Goal: Task Accomplishment & Management: Complete application form

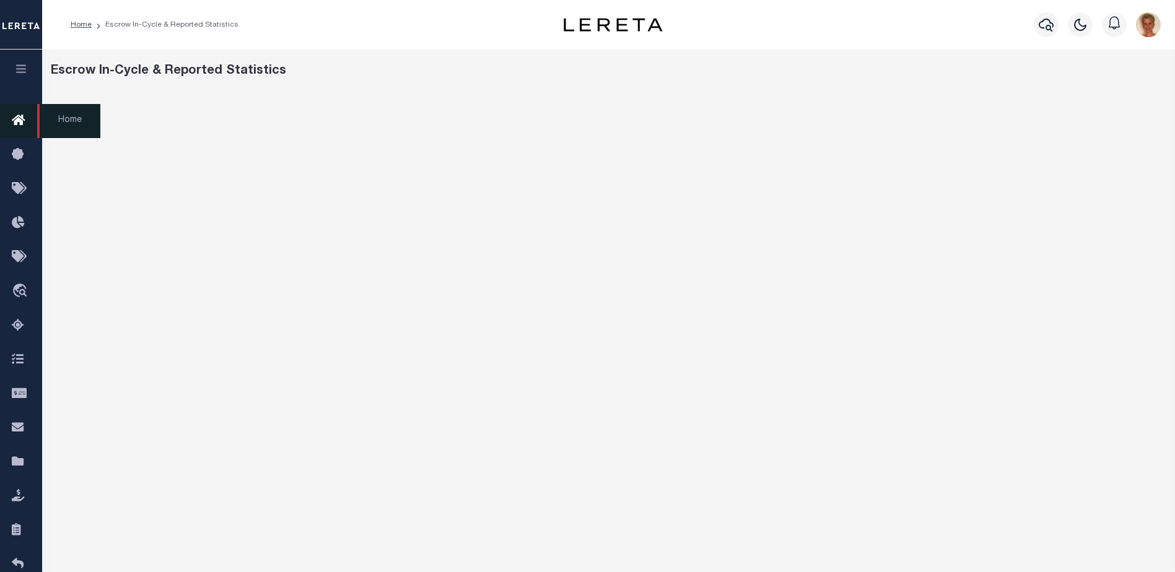
click at [20, 127] on icon at bounding box center [22, 120] width 20 height 15
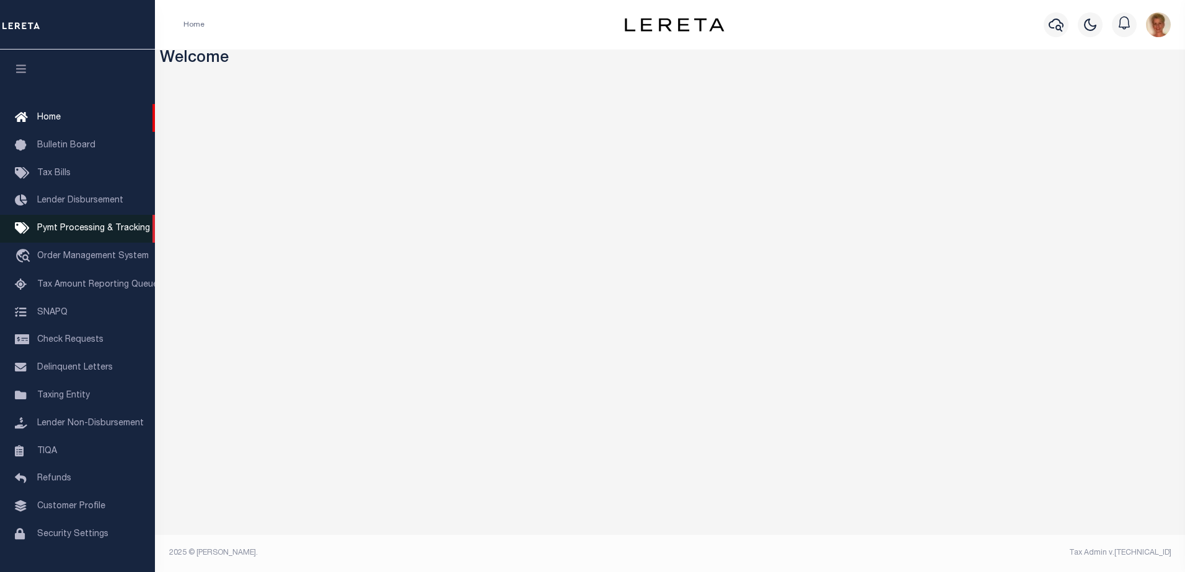
click at [53, 232] on span "Pymt Processing & Tracking" at bounding box center [93, 228] width 113 height 9
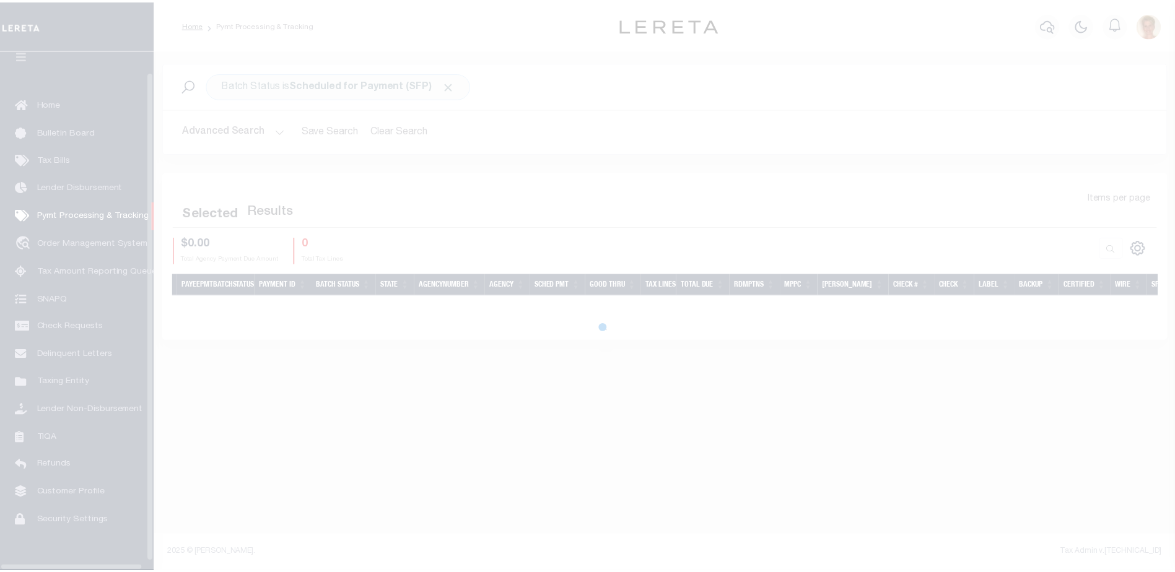
scroll to position [31, 0]
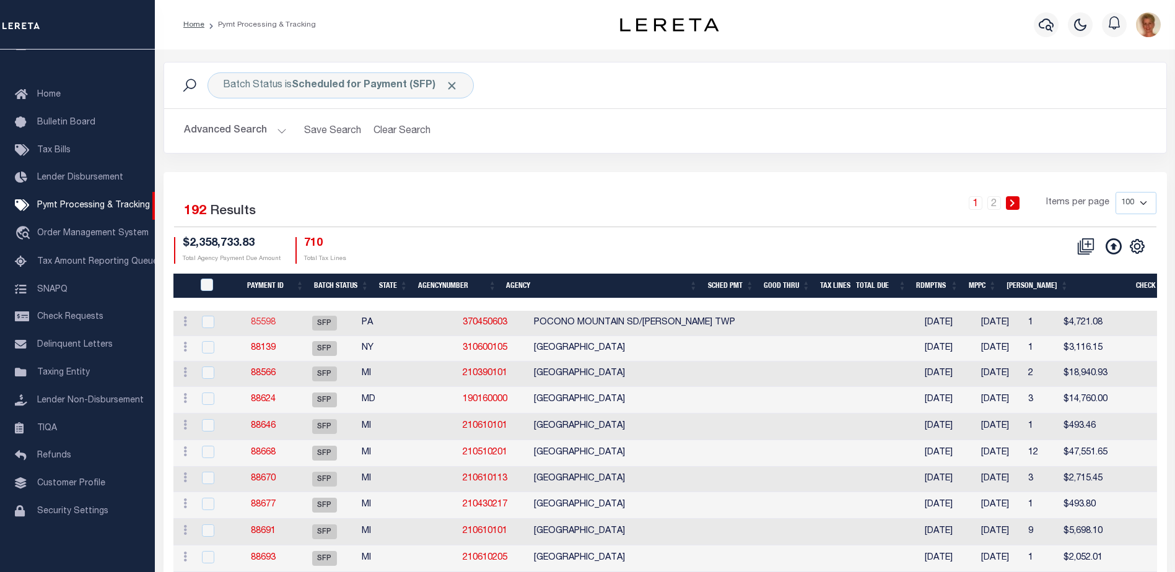
click at [271, 319] on link "85598" at bounding box center [263, 322] width 25 height 9
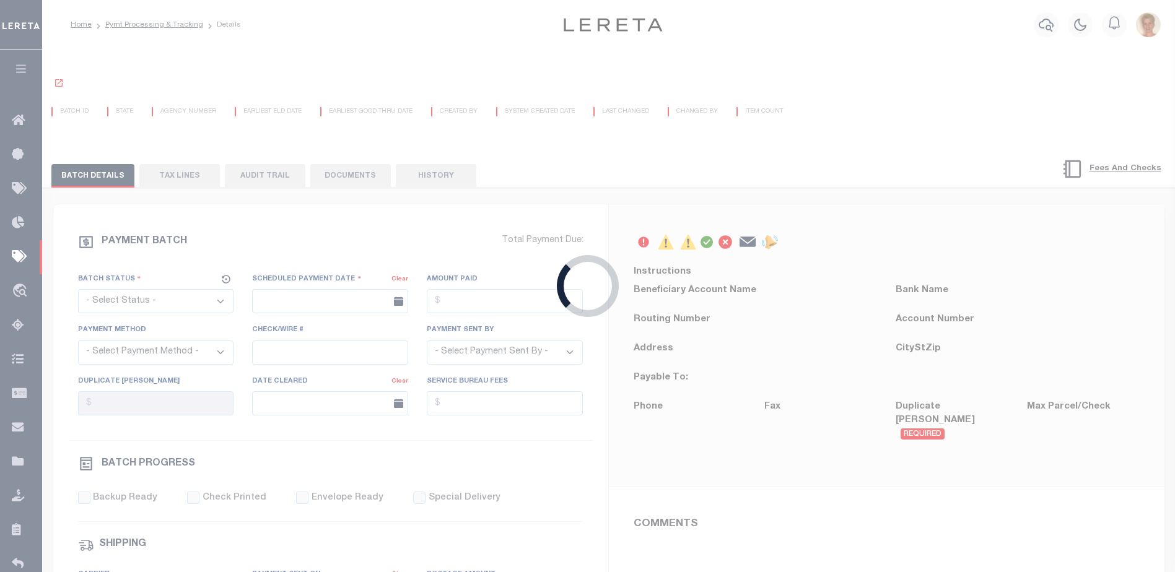
select select "SFP"
type input "[DATE]"
type input "$4,721.08"
type input "Certify funds"
select select "[PERSON_NAME]"
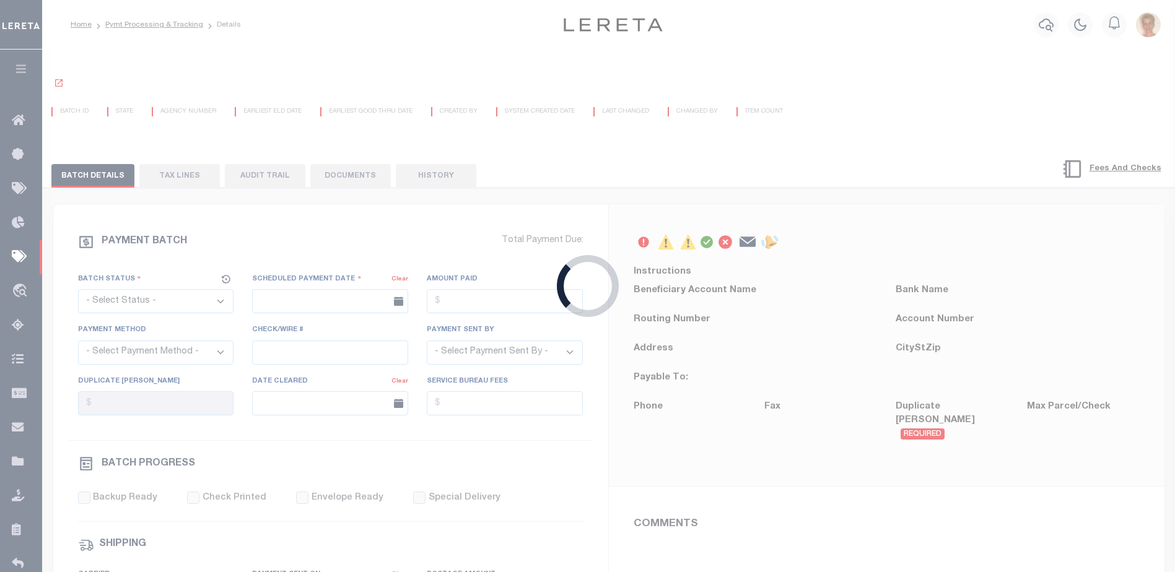
type input "[PERSON_NAME]"
type input "N"
radio input "true"
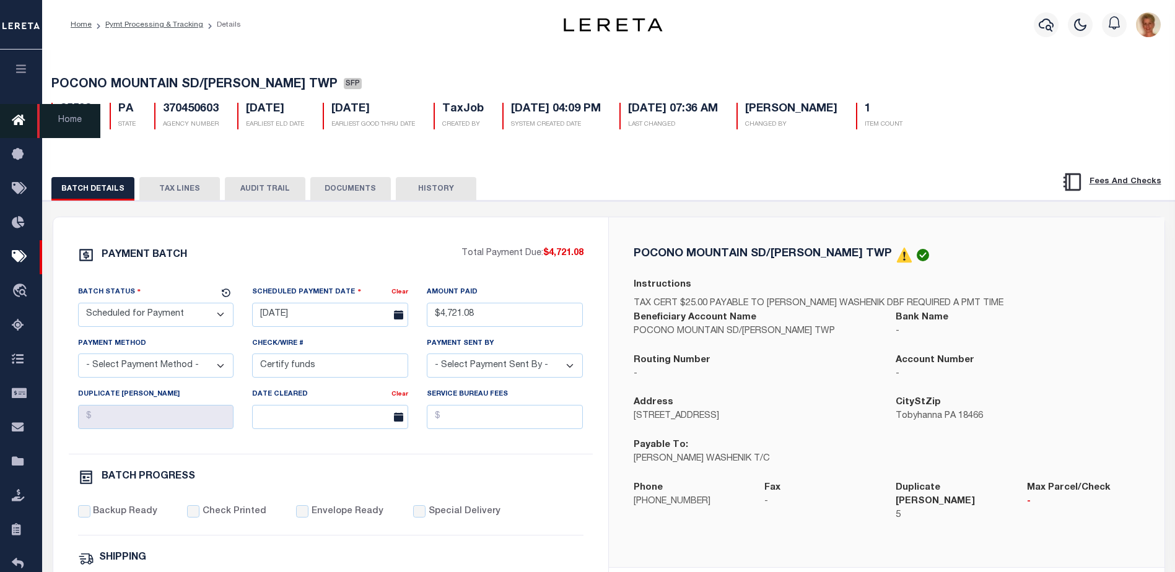
click at [14, 116] on icon at bounding box center [22, 120] width 20 height 15
